Goal: Information Seeking & Learning: Find specific fact

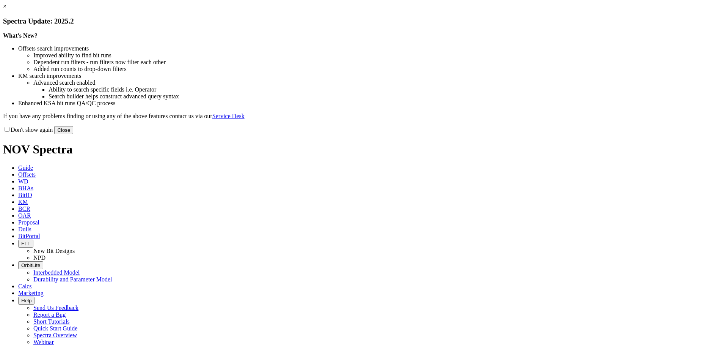
click at [73, 134] on button "Close" at bounding box center [63, 130] width 19 height 8
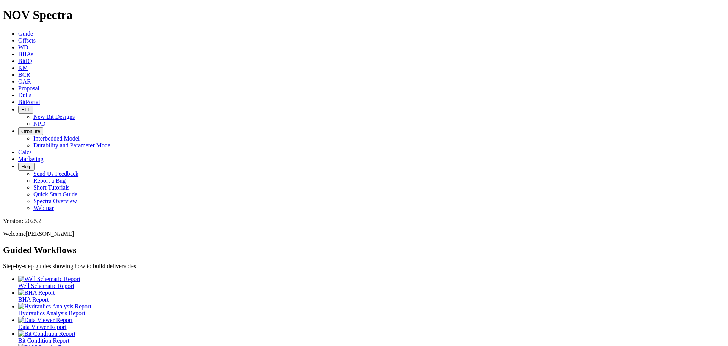
click at [28, 64] on link "KM" at bounding box center [23, 67] width 10 height 6
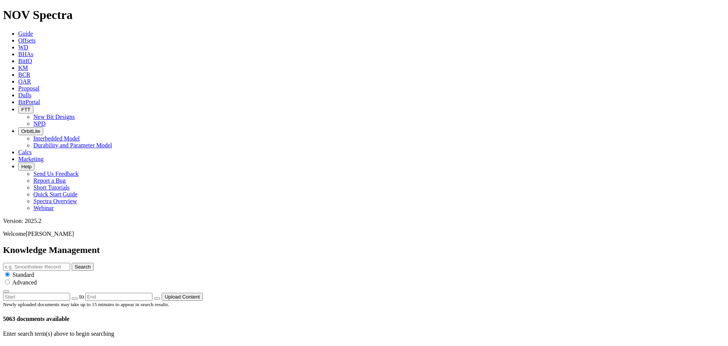
click at [203, 292] on button "Upload Content" at bounding box center [182, 296] width 41 height 8
click at [36, 37] on link "Offsets" at bounding box center [26, 40] width 17 height 6
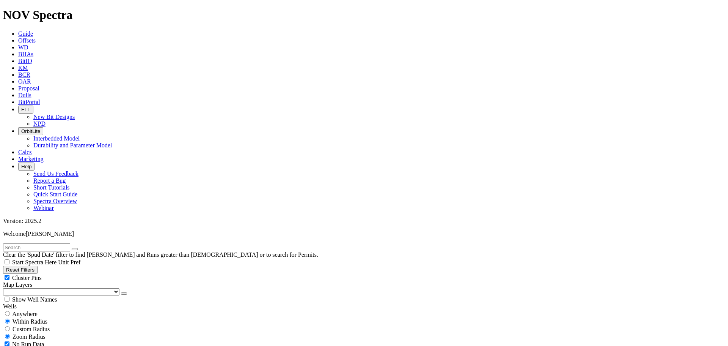
click at [70, 243] on input "text" at bounding box center [36, 247] width 67 height 8
type input "Nyekpuszta 24"
click at [33, 310] on span "Anywhere" at bounding box center [24, 313] width 25 height 6
radio input "true"
radio input "false"
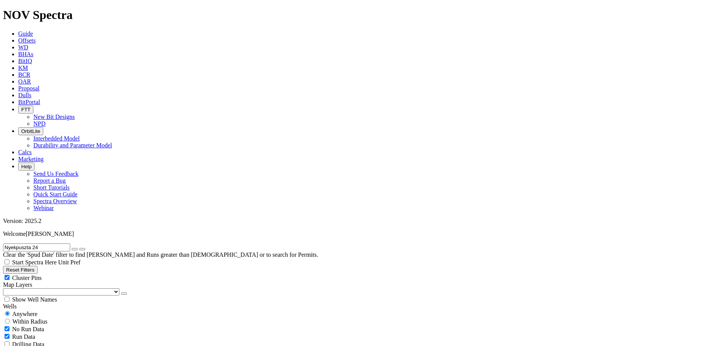
click at [35, 333] on span "Run Data" at bounding box center [23, 336] width 23 height 6
checkbox input "false"
radio input "false"
radio input "true"
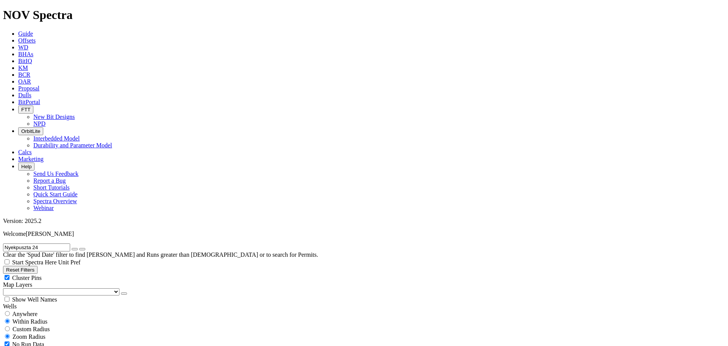
scroll to position [35, 0]
